Goal: Transaction & Acquisition: Obtain resource

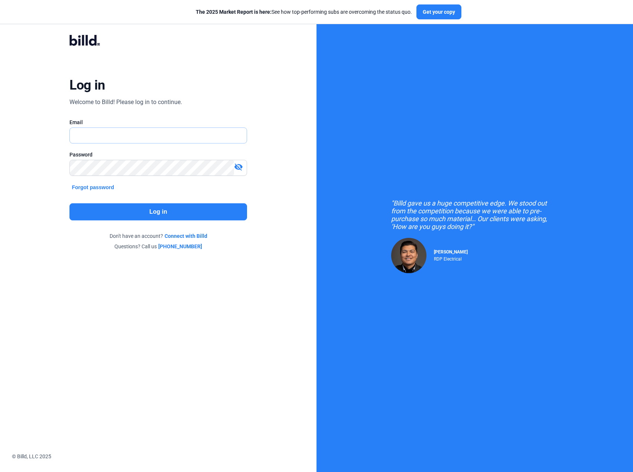
type input "[PERSON_NAME][EMAIL_ADDRESS][DOMAIN_NAME]"
click at [185, 210] on button "Log in" at bounding box center [157, 211] width 177 height 17
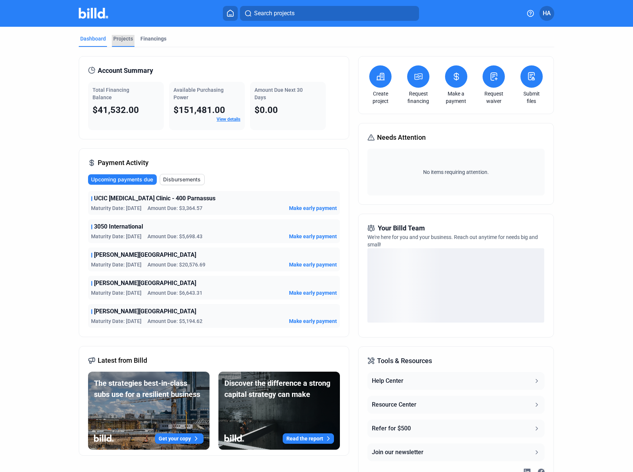
click at [114, 37] on div "Projects" at bounding box center [123, 38] width 20 height 7
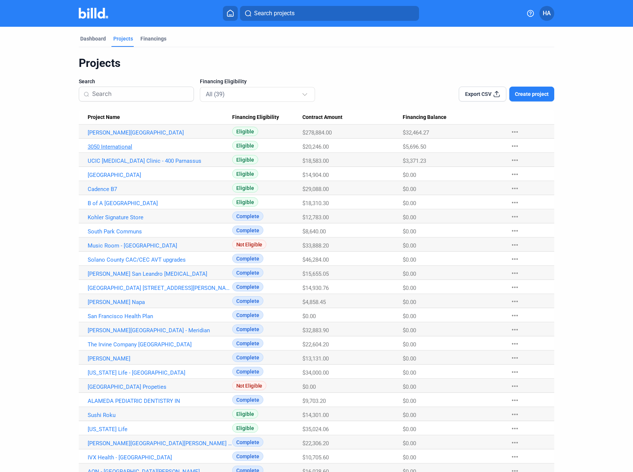
click at [106, 144] on link "3050 International" at bounding box center [160, 146] width 144 height 7
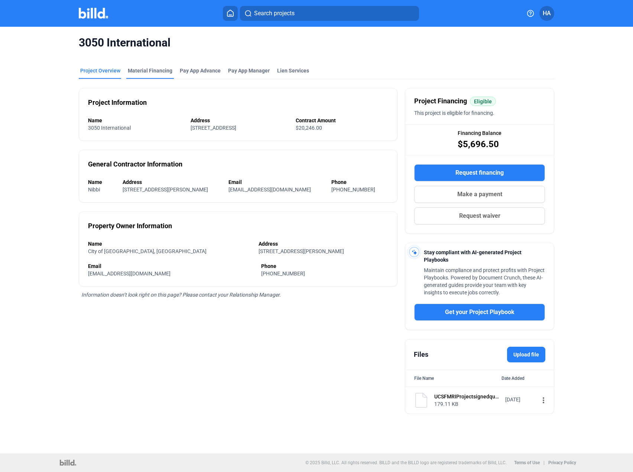
click at [152, 69] on div "Material Financing" at bounding box center [150, 70] width 45 height 7
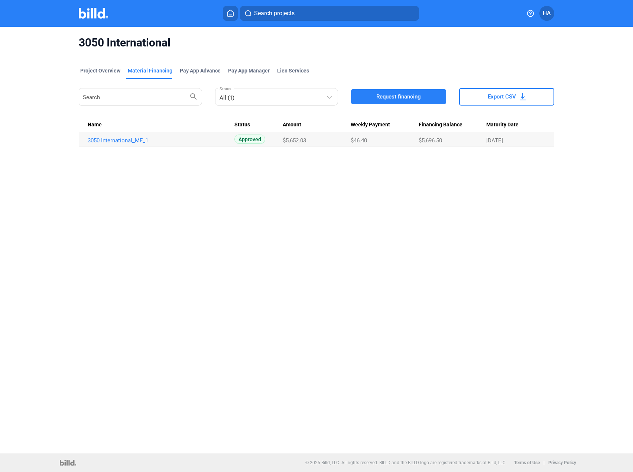
click at [399, 94] on span "Request financing" at bounding box center [398, 96] width 45 height 7
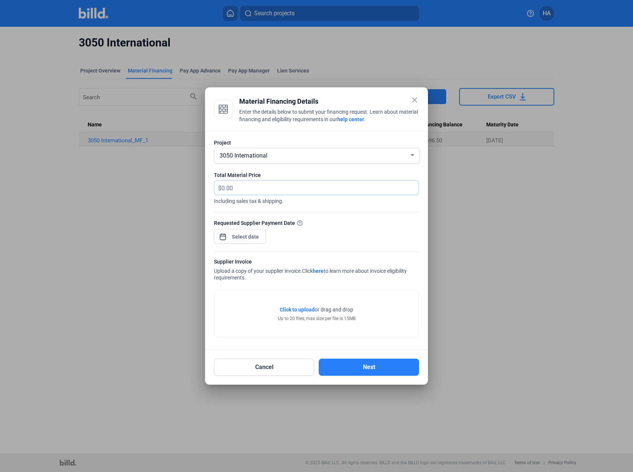
click at [240, 188] on input "text" at bounding box center [319, 187] width 197 height 14
click at [412, 98] on mat-icon "close" at bounding box center [414, 99] width 9 height 9
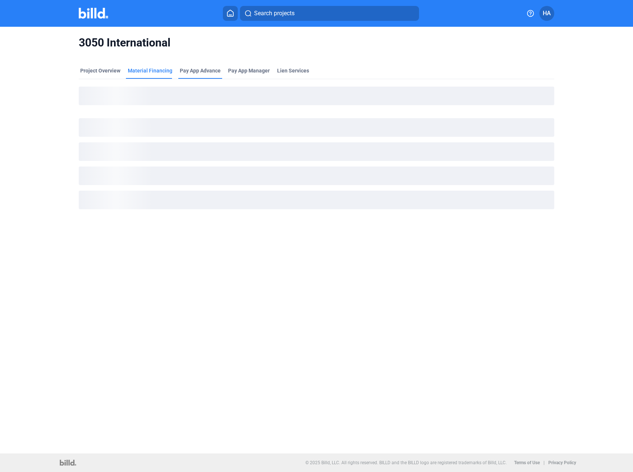
drag, startPoint x: 173, startPoint y: 80, endPoint x: 176, endPoint y: 76, distance: 4.5
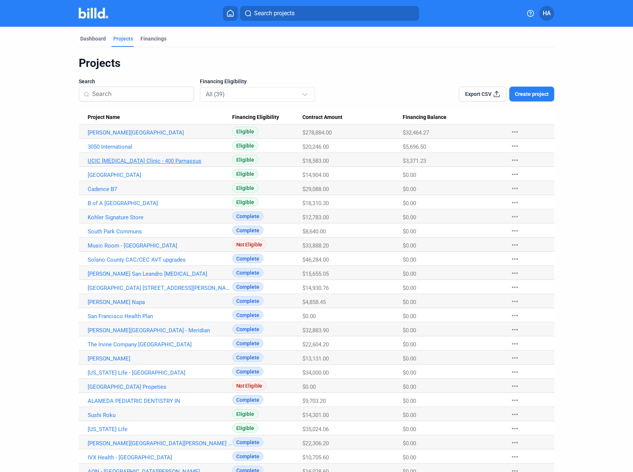
click at [125, 161] on link "UCIC [MEDICAL_DATA] Clinic - 400 Parnassus" at bounding box center [160, 160] width 144 height 7
